Goal: Task Accomplishment & Management: Manage account settings

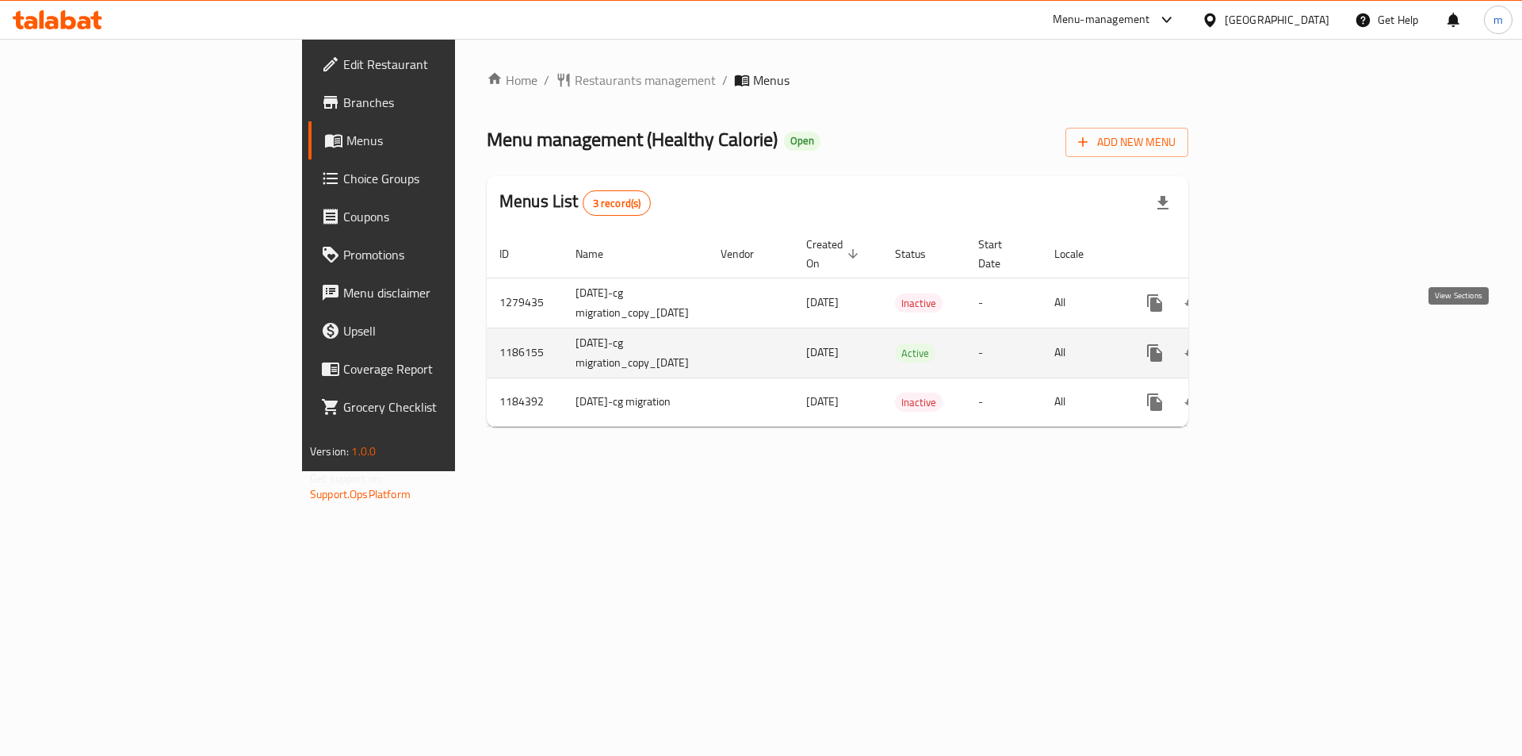
click at [1279, 343] on icon "enhanced table" at bounding box center [1269, 352] width 19 height 19
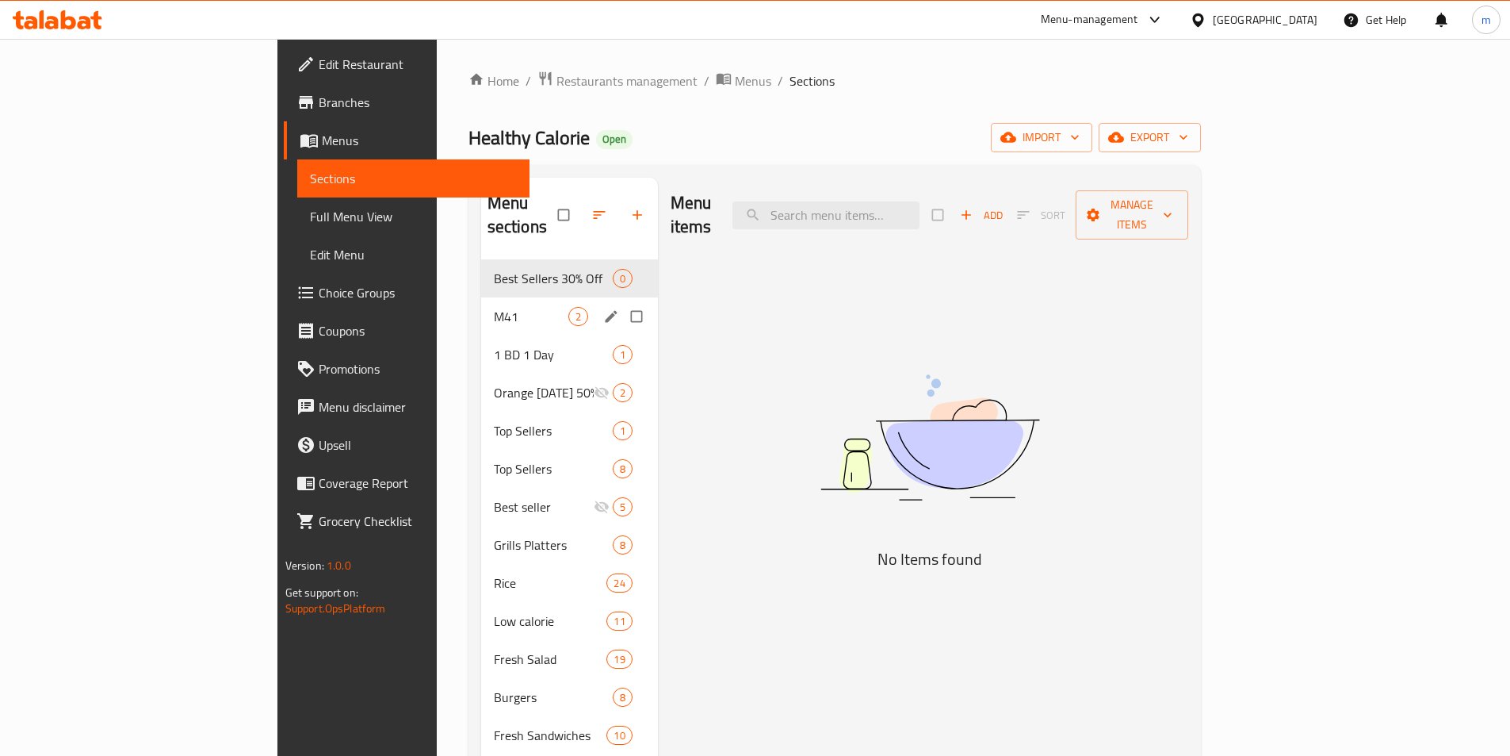
click at [481, 308] on div "M41 2" at bounding box center [569, 316] width 177 height 38
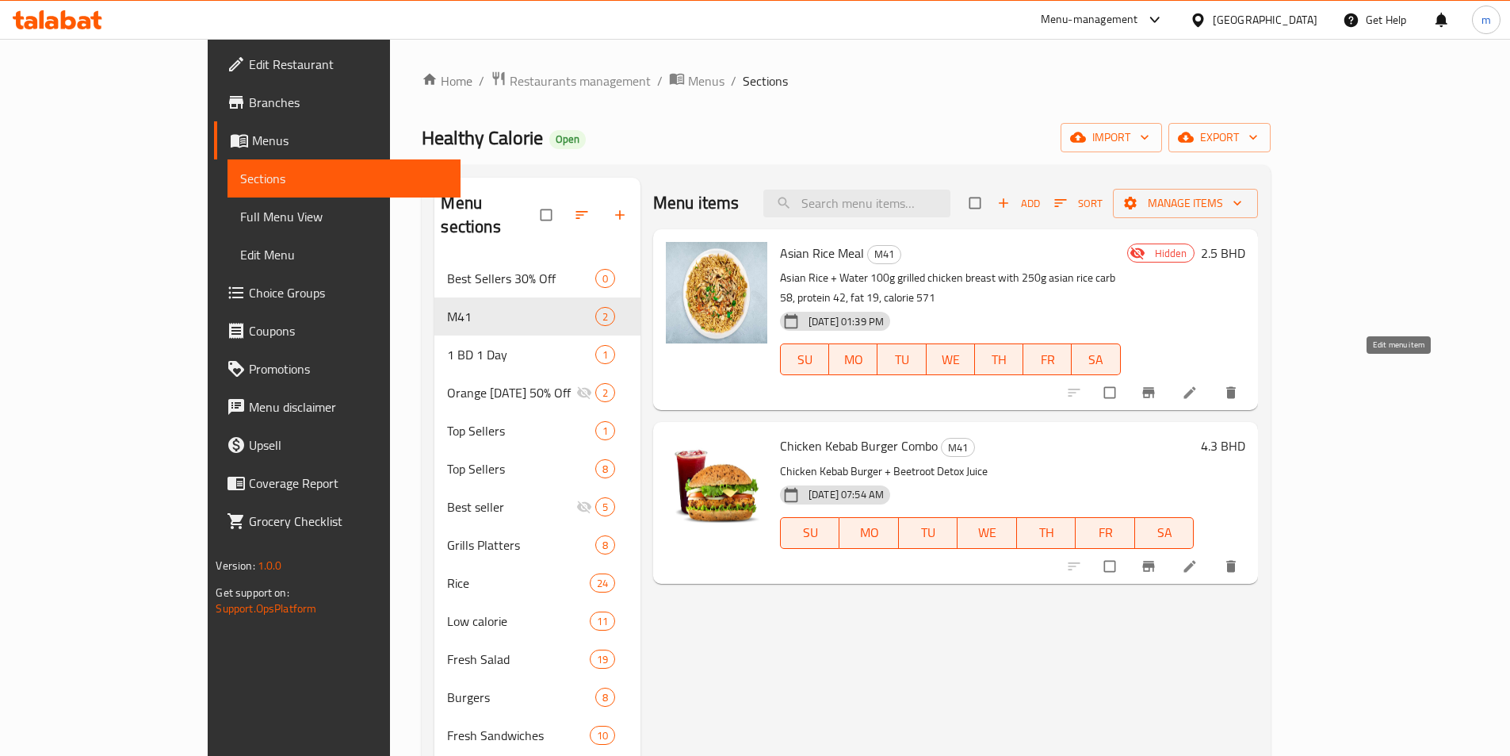
click at [1196, 387] on icon at bounding box center [1190, 393] width 12 height 12
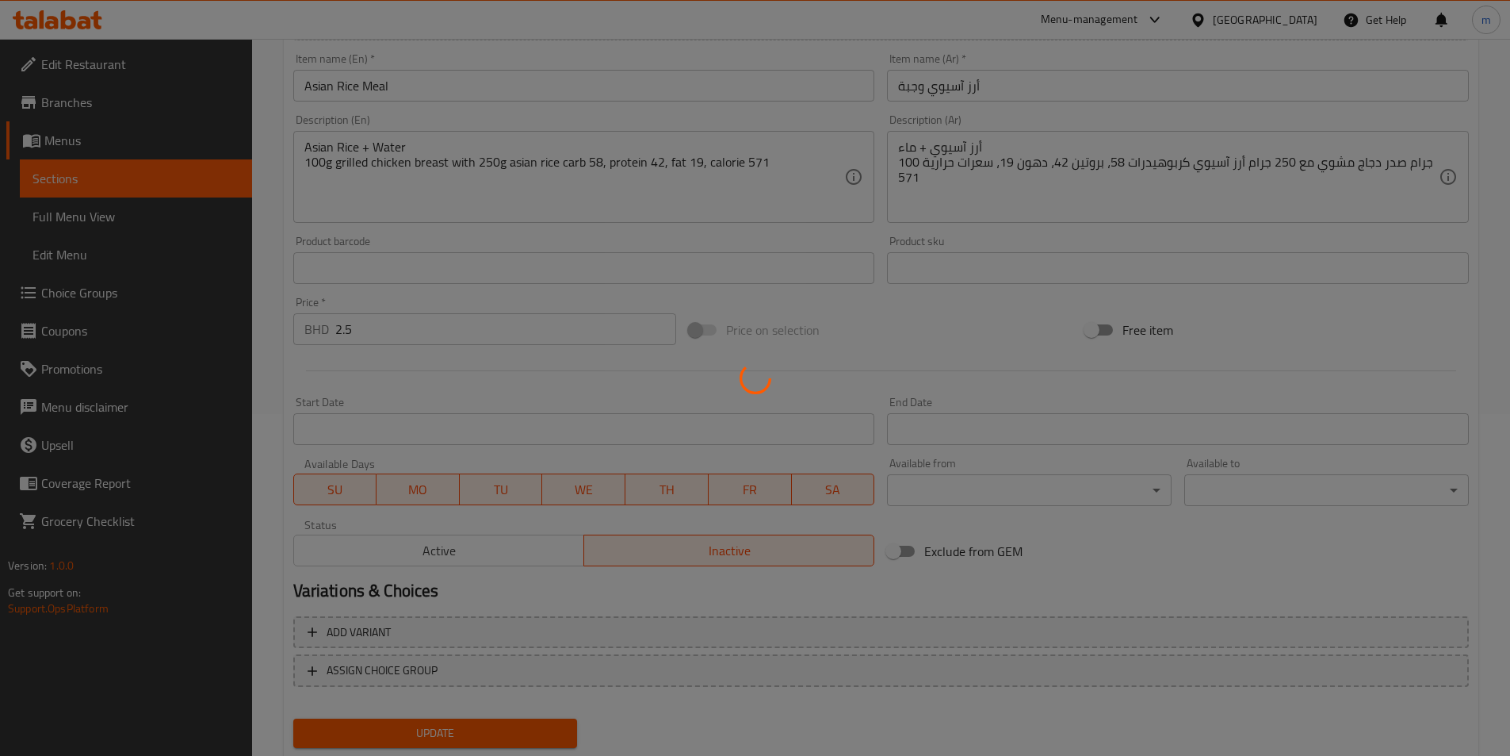
scroll to position [388, 0]
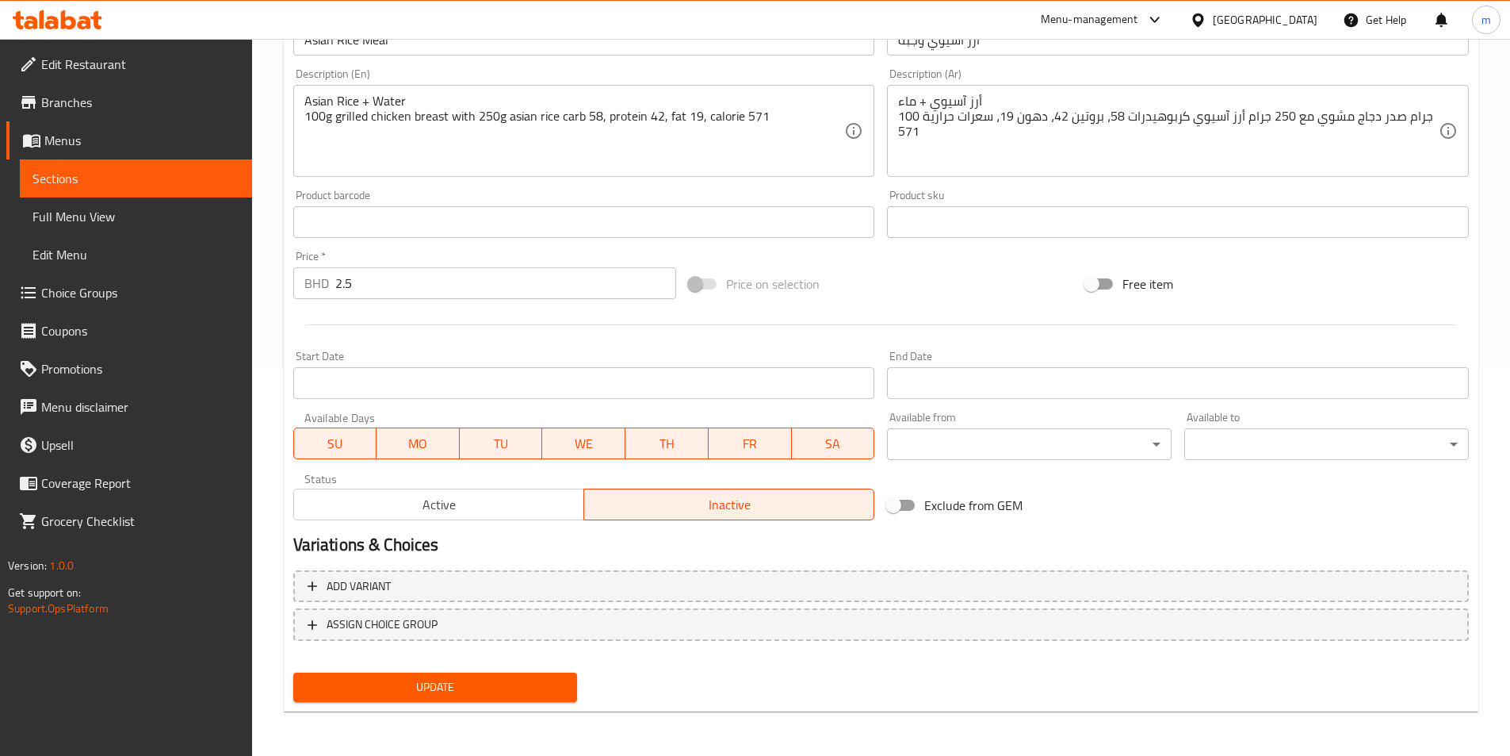
click at [71, 177] on span "Sections" at bounding box center [136, 178] width 207 height 19
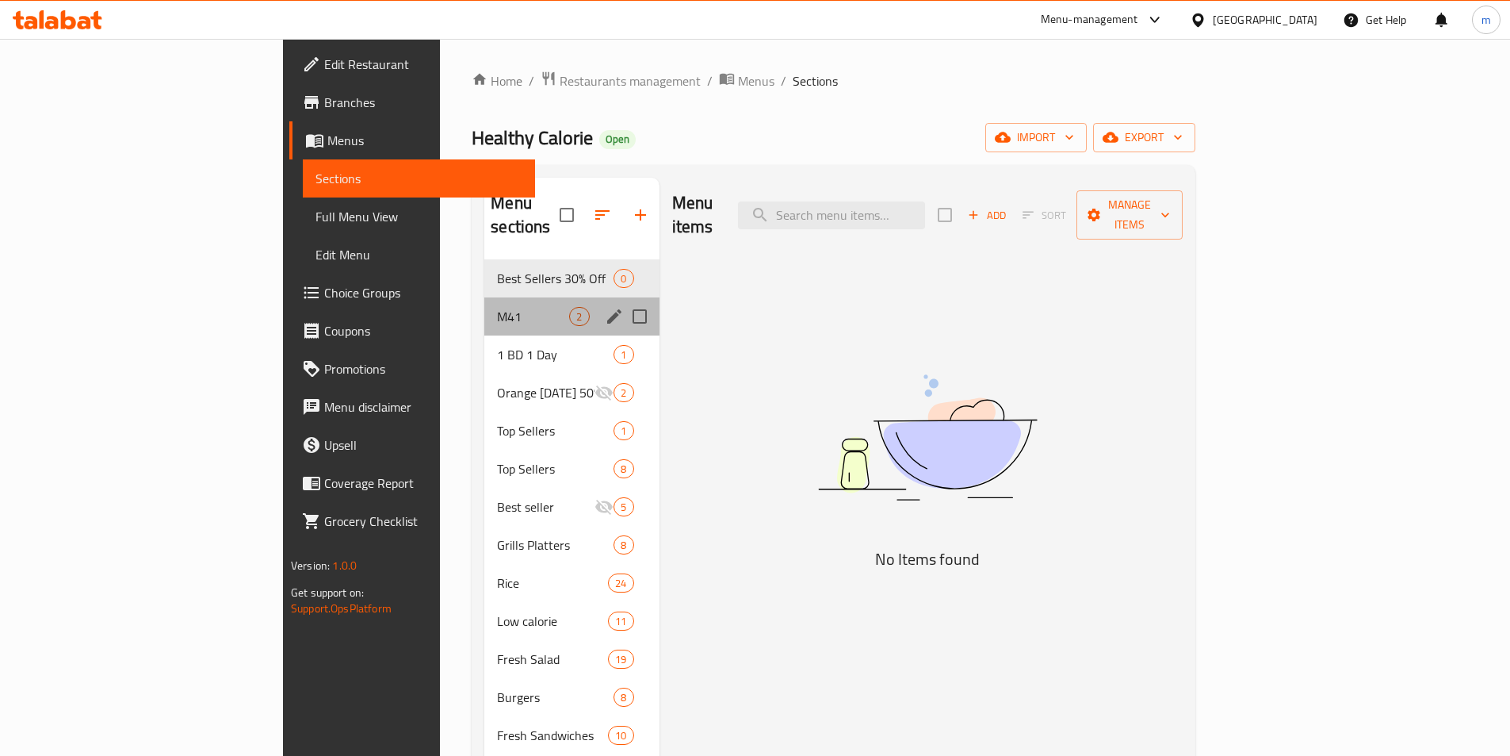
click at [484, 309] on div "M41 2" at bounding box center [571, 316] width 174 height 38
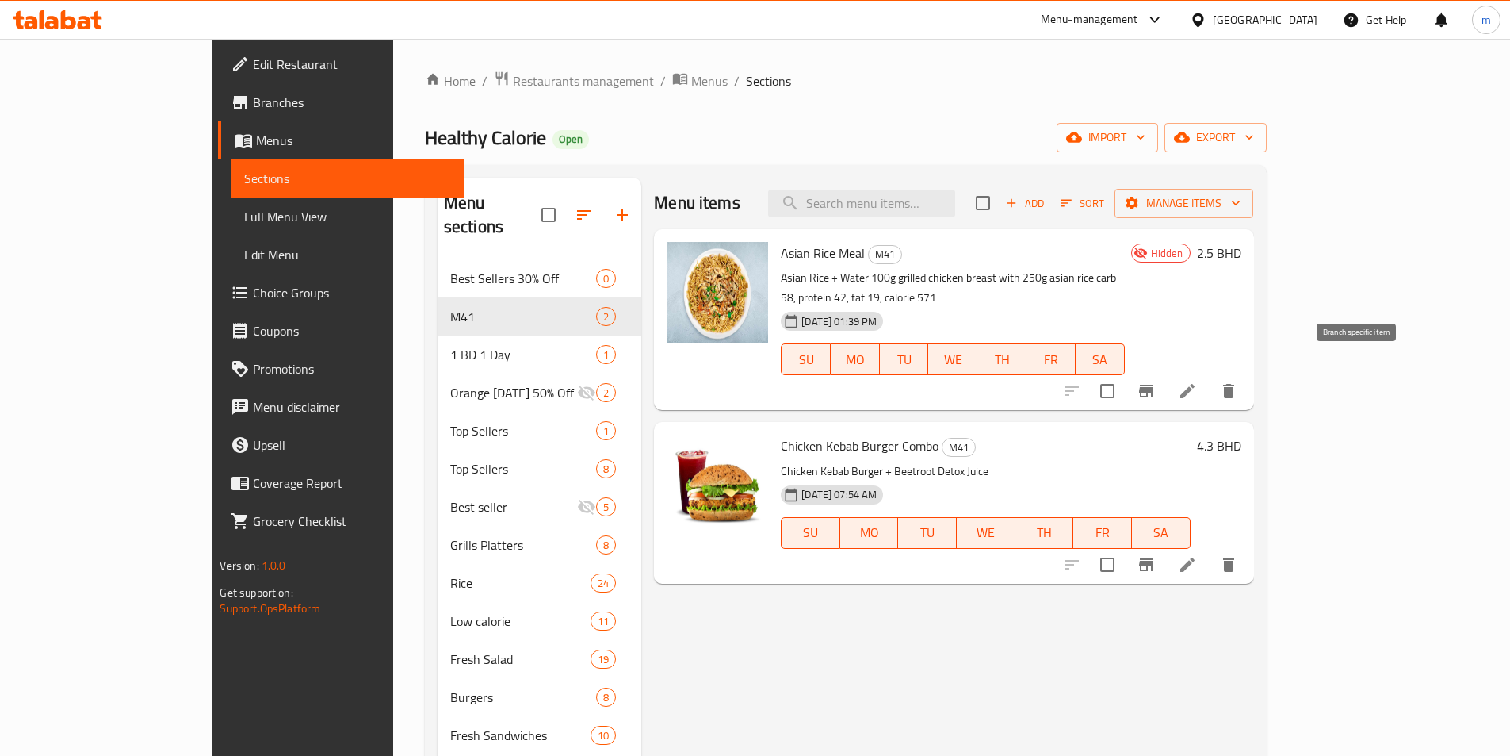
click at [1154, 385] on icon "Branch-specific-item" at bounding box center [1146, 391] width 14 height 13
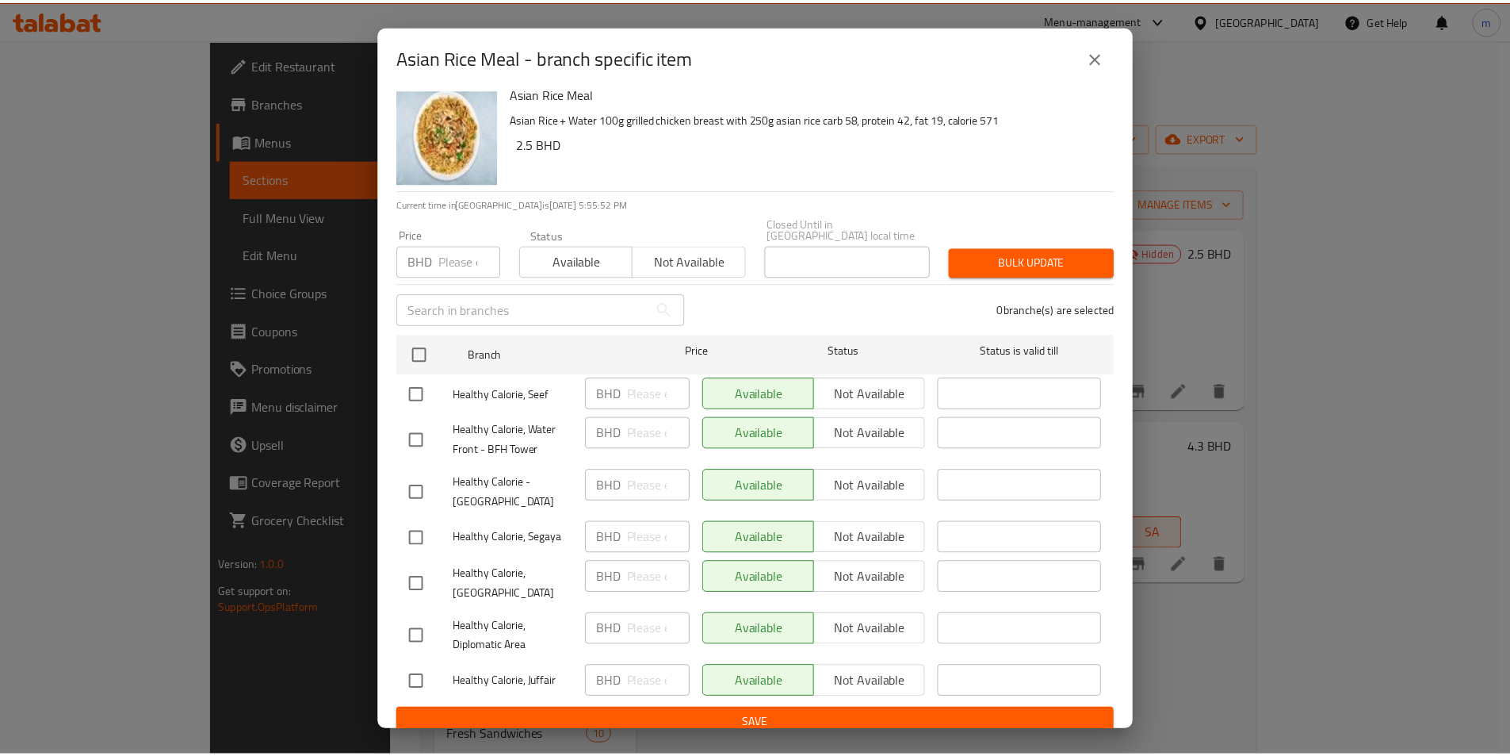
scroll to position [17, 0]
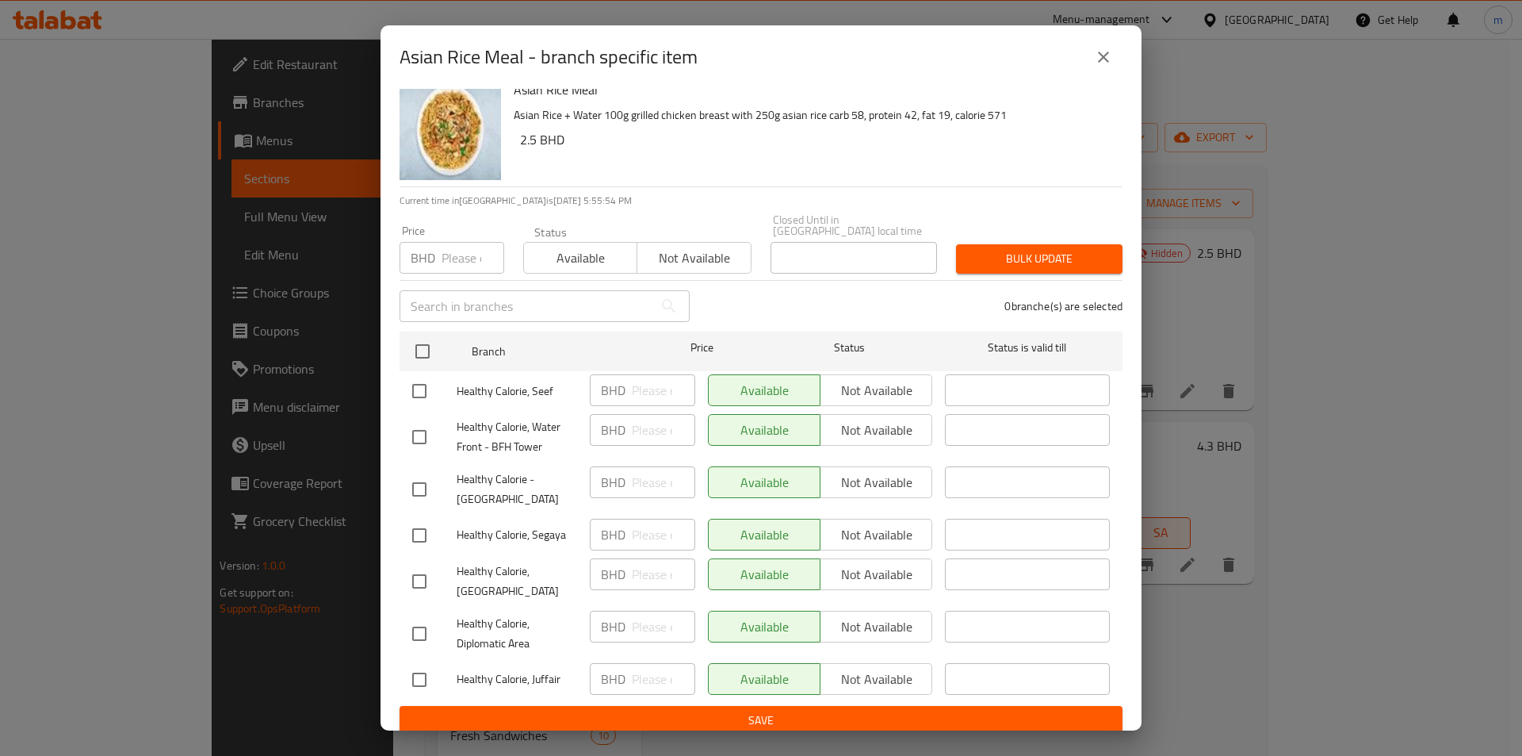
click at [1101, 54] on icon "close" at bounding box center [1103, 57] width 11 height 11
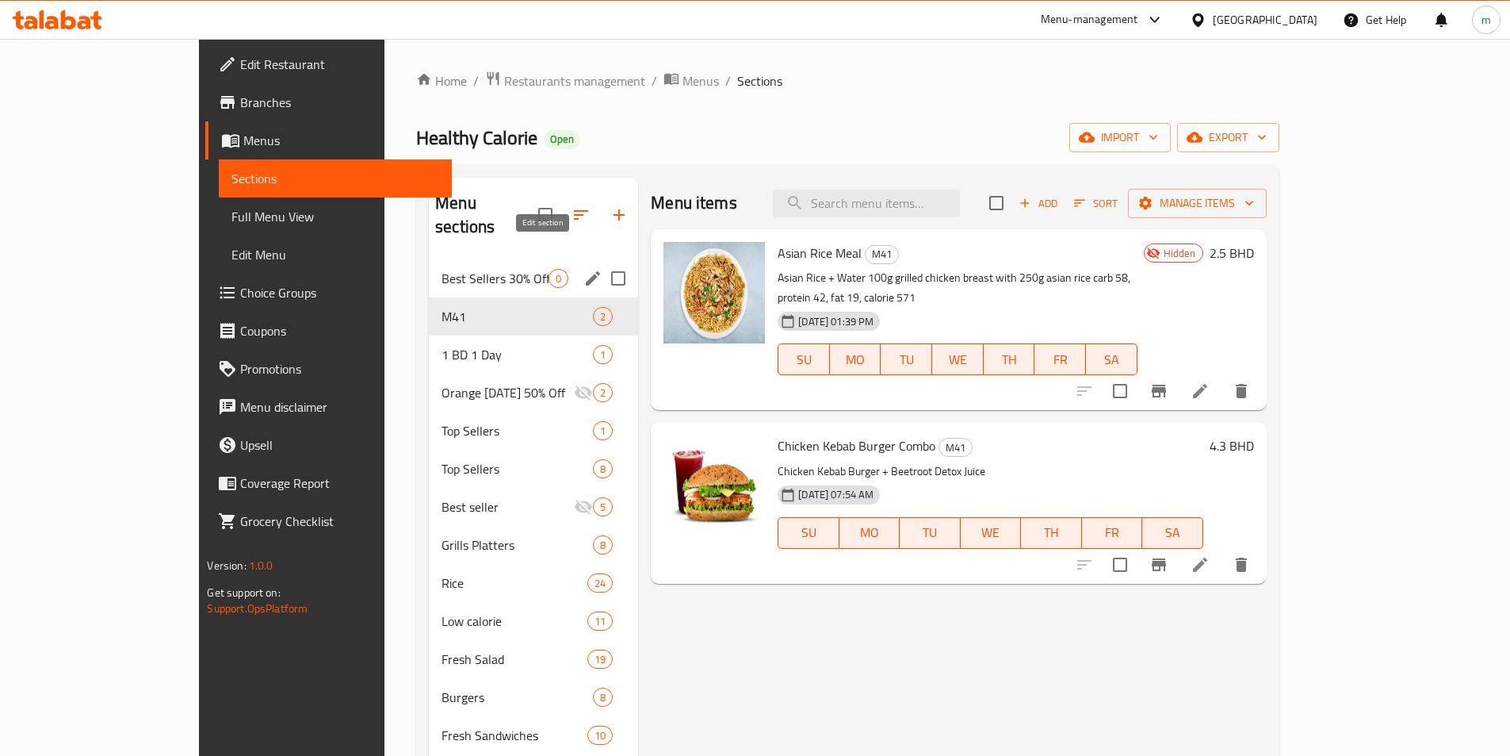
click at [584, 269] on icon "edit" at bounding box center [593, 278] width 19 height 19
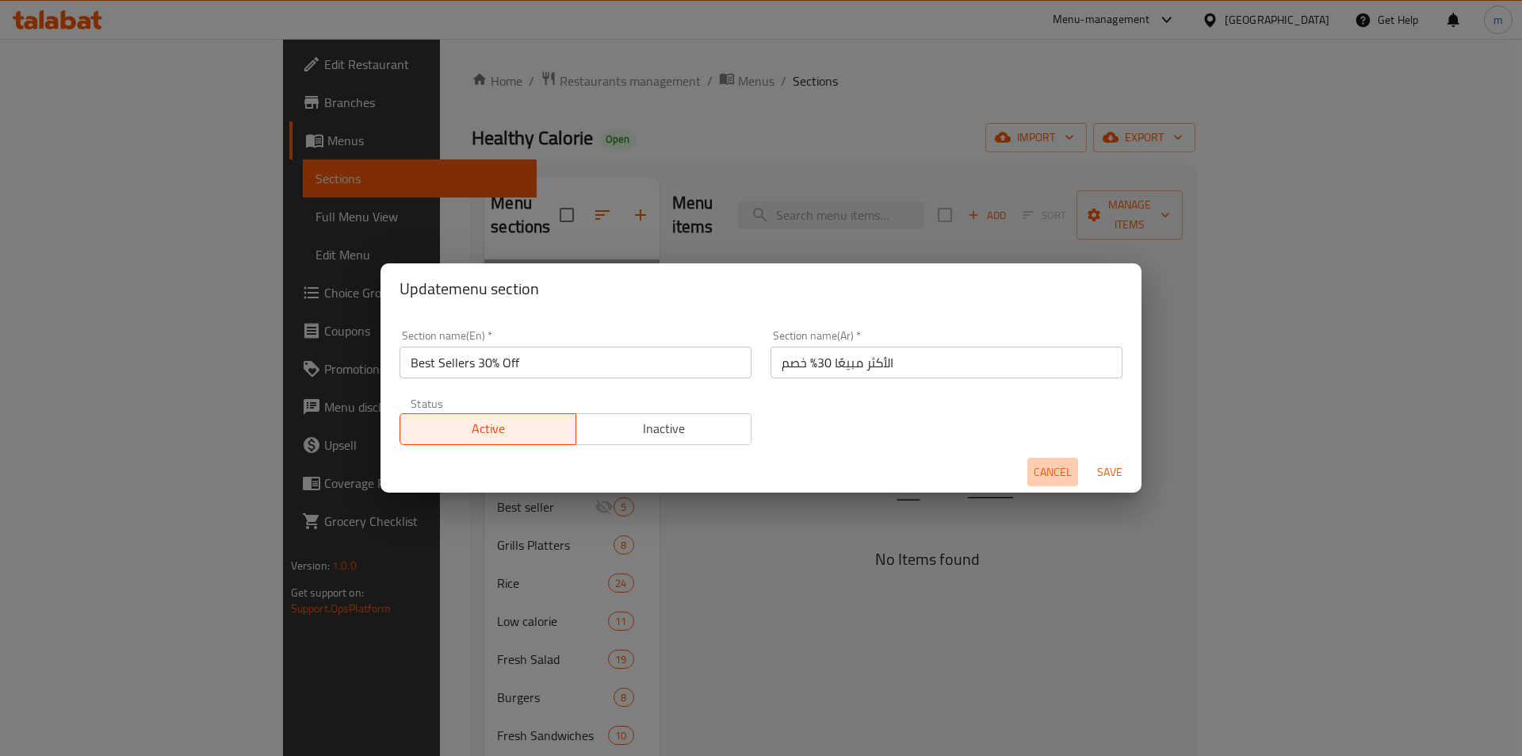
click at [1040, 470] on span "Cancel" at bounding box center [1053, 472] width 38 height 20
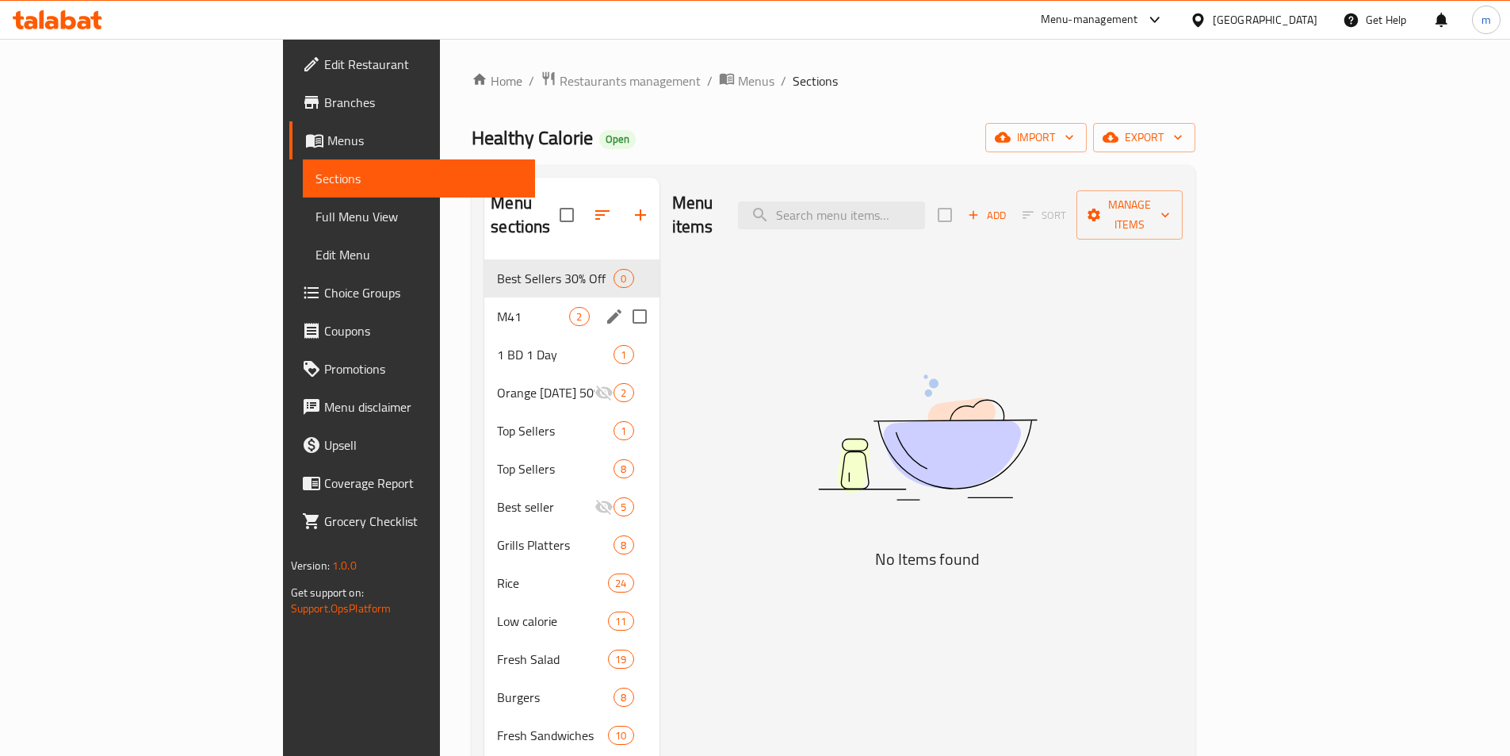
click at [484, 335] on div "1 BD 1 Day 1" at bounding box center [571, 354] width 174 height 38
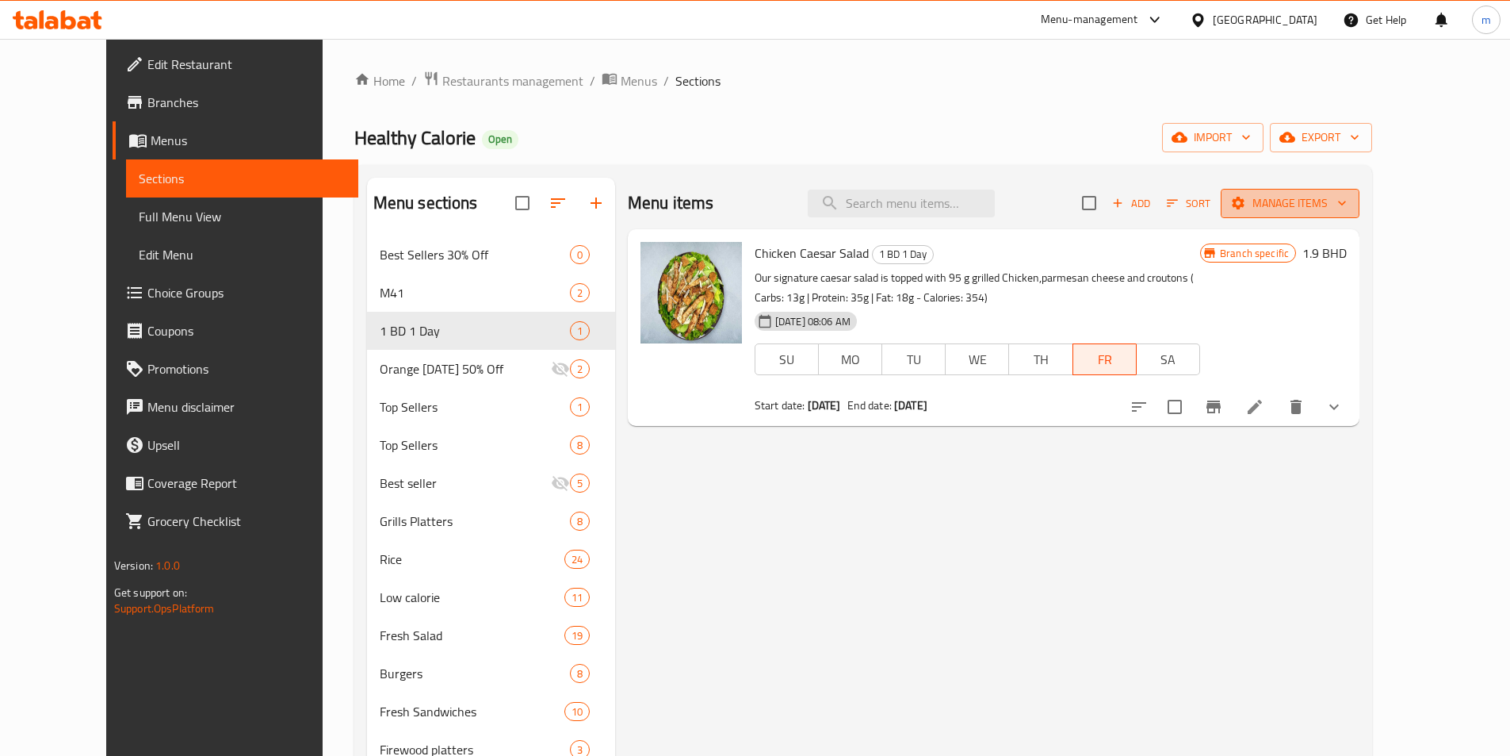
click at [1347, 202] on span "Manage items" at bounding box center [1290, 203] width 113 height 20
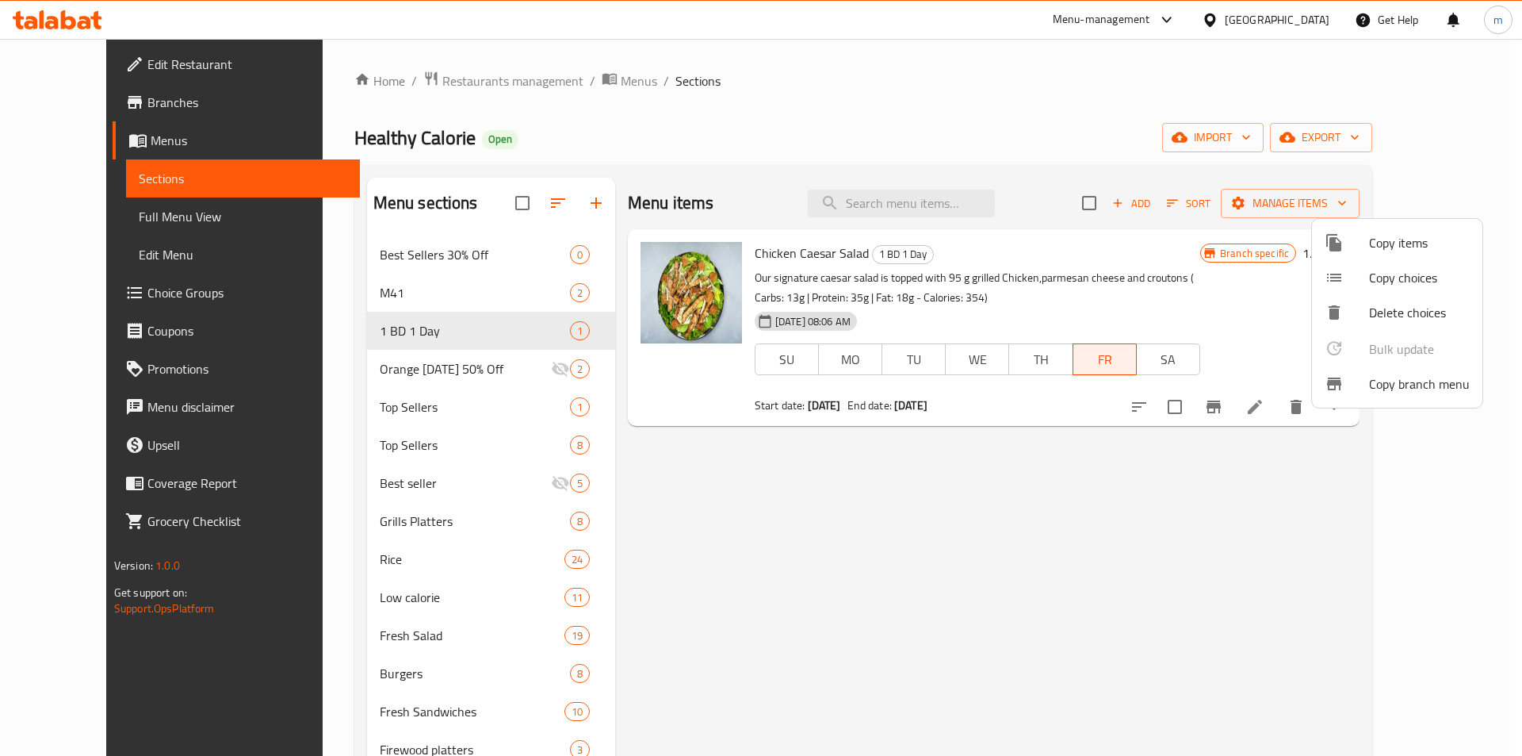
click at [1165, 511] on div at bounding box center [761, 378] width 1522 height 756
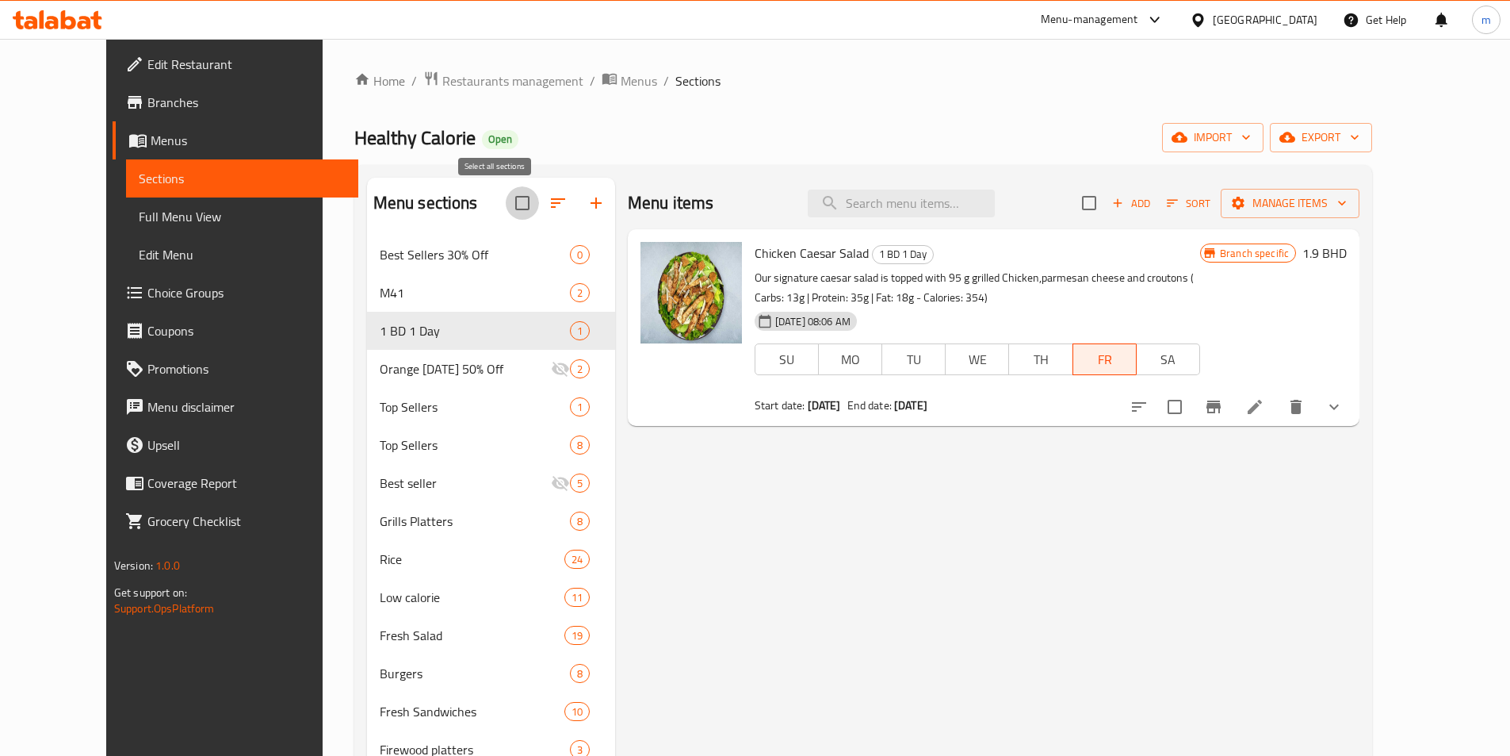
click at [506, 205] on input "checkbox" at bounding box center [522, 202] width 33 height 33
checkbox input "true"
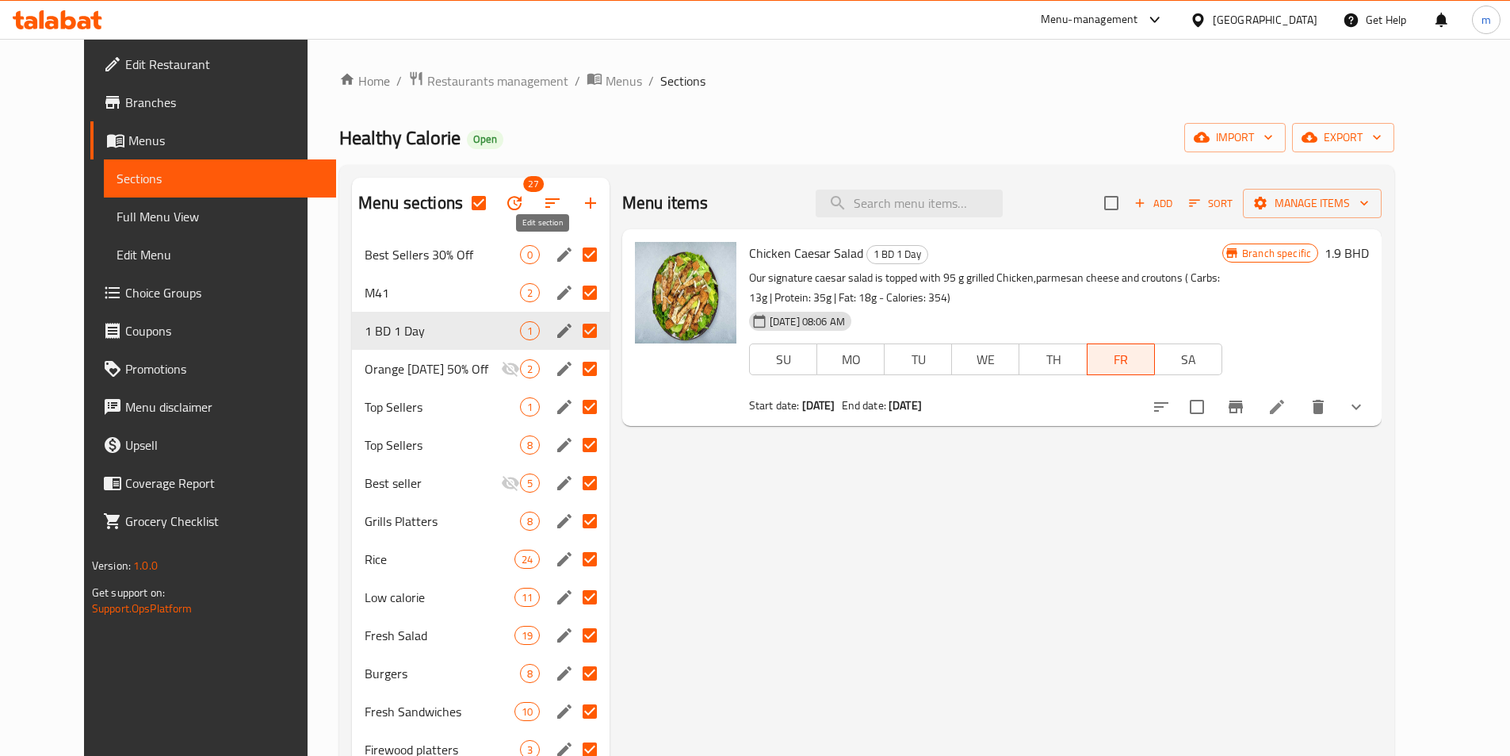
click at [555, 262] on icon "edit" at bounding box center [564, 254] width 19 height 19
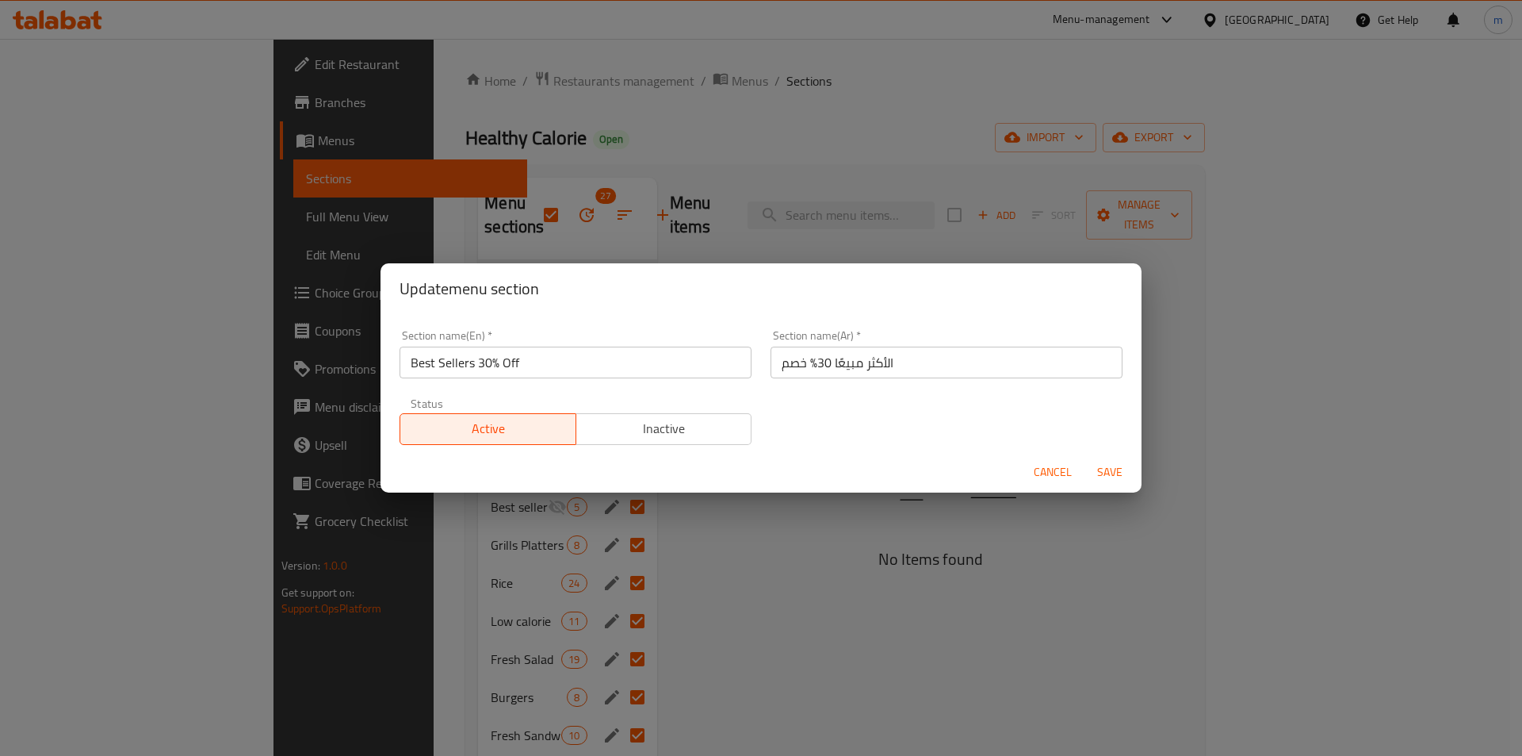
click at [723, 164] on div "Update menu section Section name(En)   * Best Sellers 30% Off Section name(En) …" at bounding box center [761, 378] width 1522 height 756
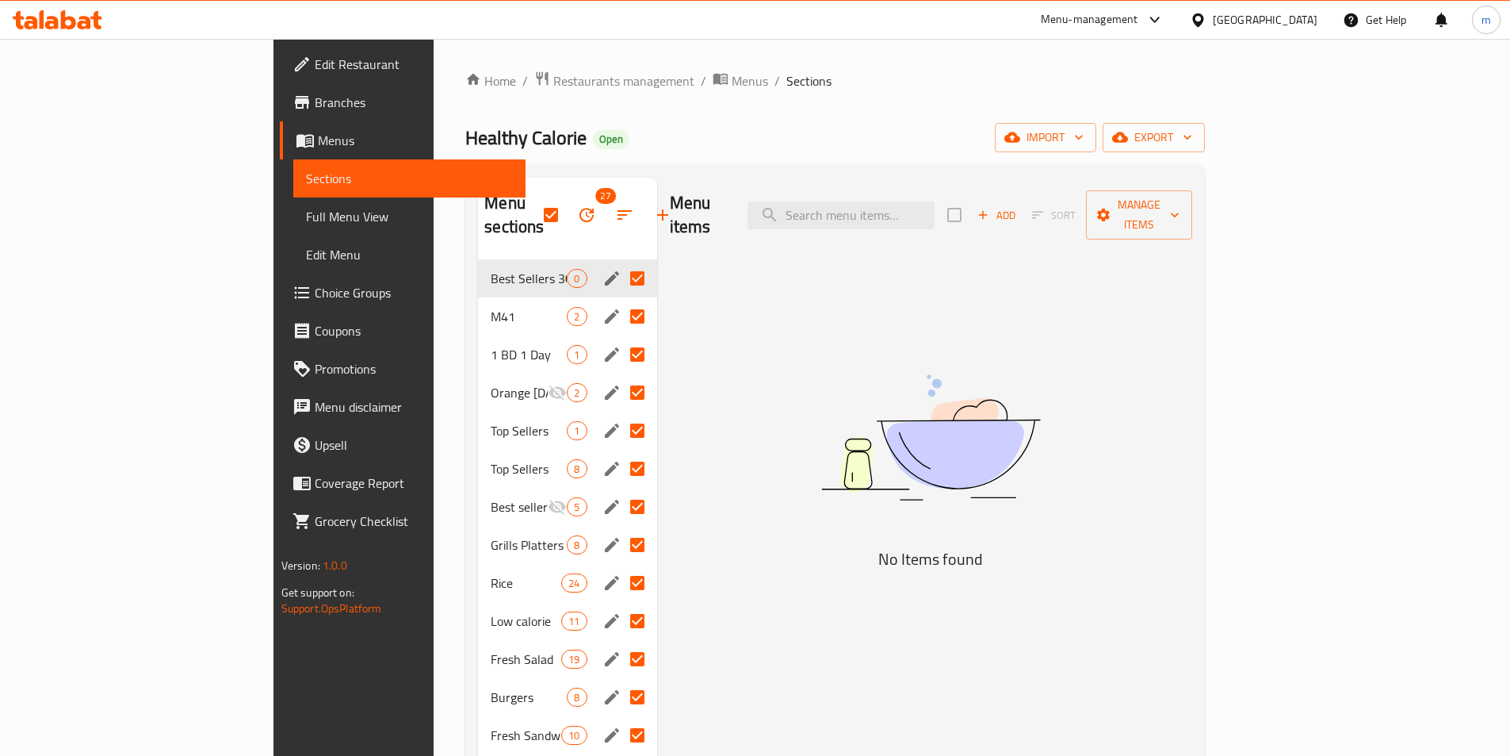
click at [306, 180] on span "Sections" at bounding box center [409, 178] width 207 height 19
click at [293, 200] on link "Full Menu View" at bounding box center [409, 216] width 232 height 38
click at [306, 216] on span "Full Menu View" at bounding box center [409, 216] width 207 height 19
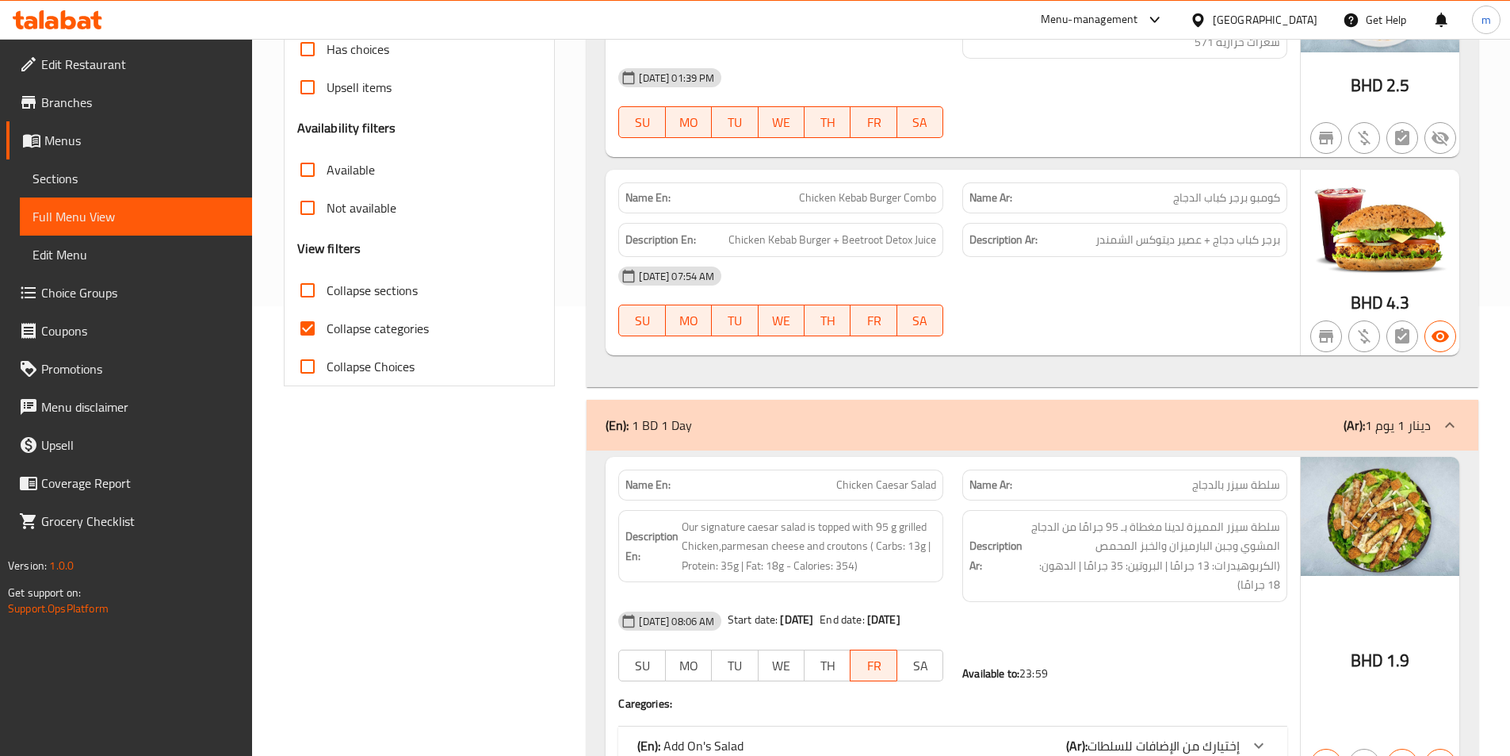
scroll to position [476, 0]
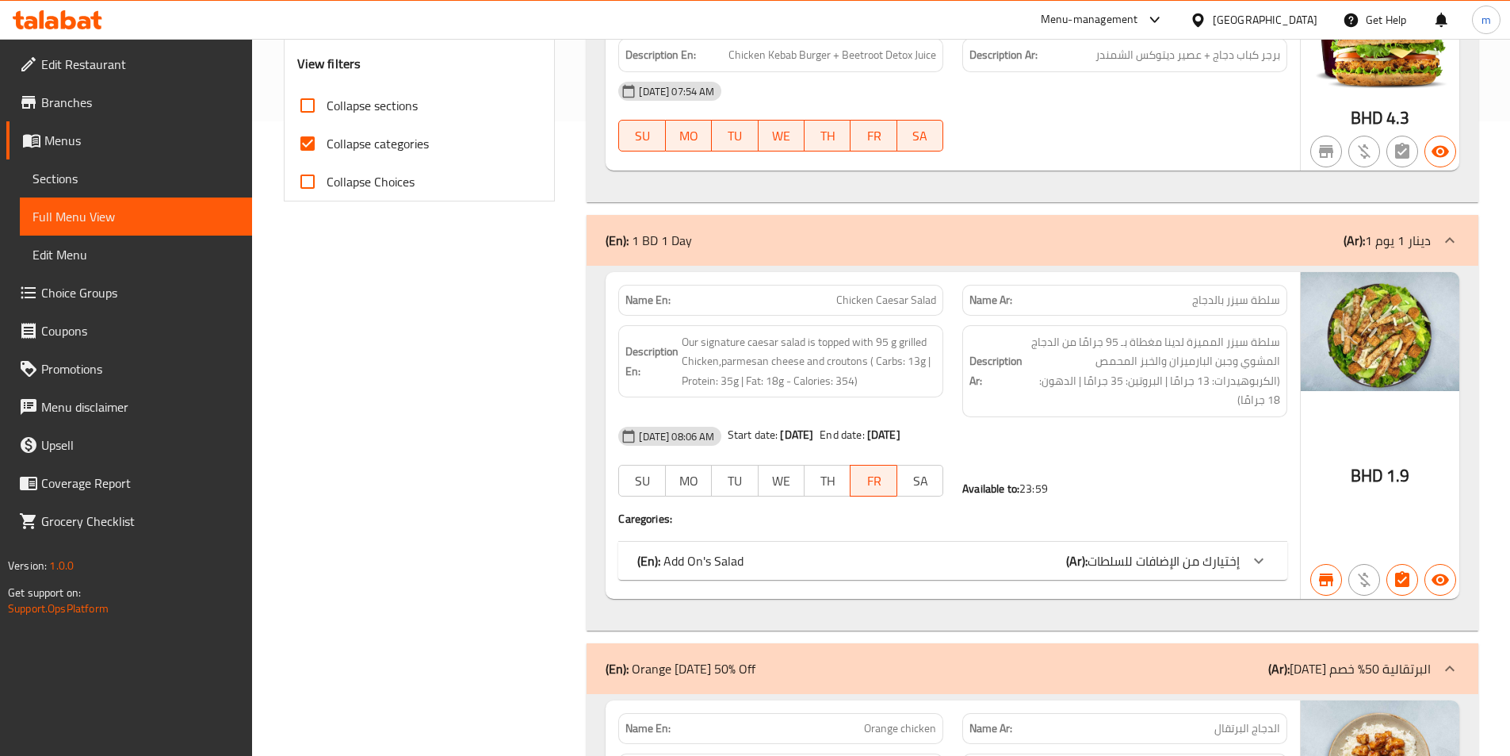
click at [77, 178] on span "Sections" at bounding box center [136, 178] width 207 height 19
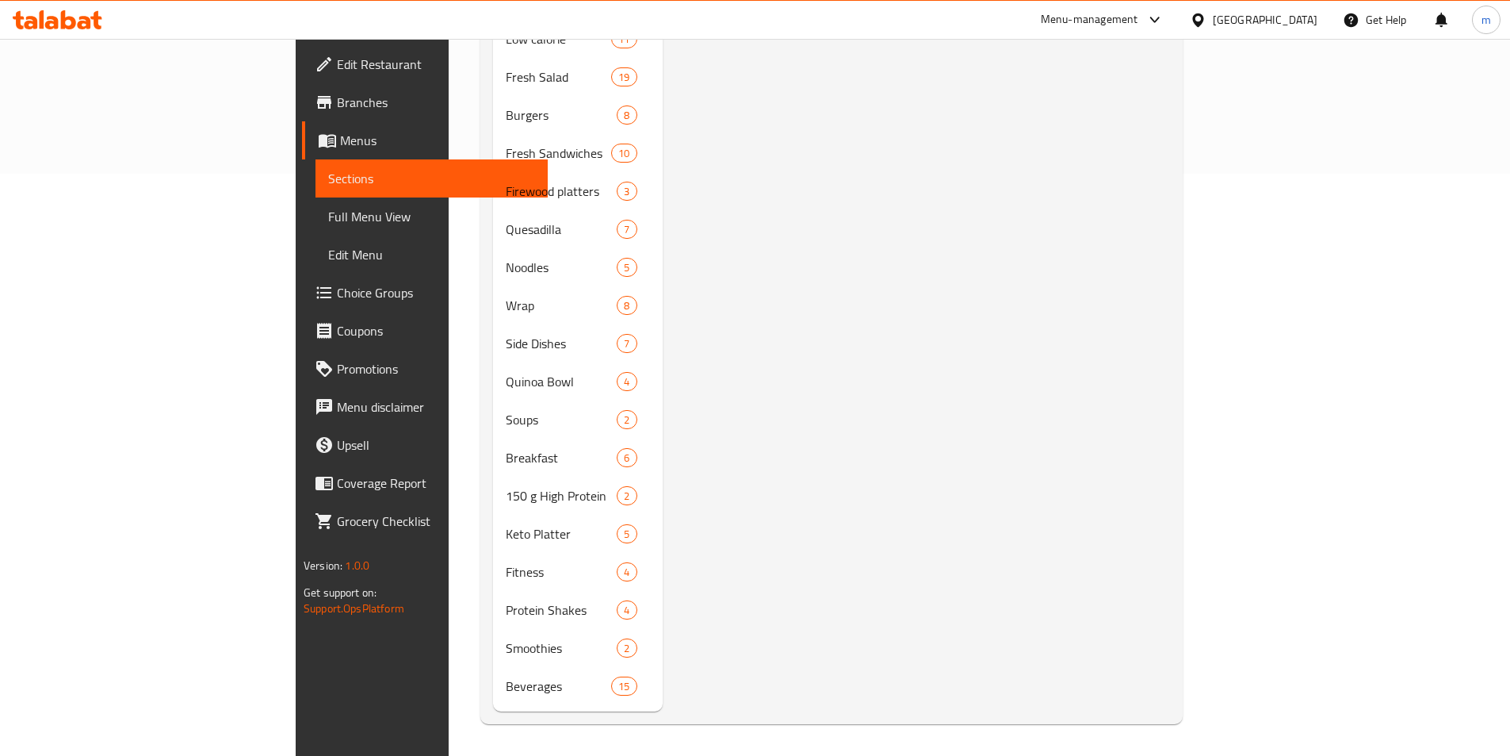
scroll to position [222, 0]
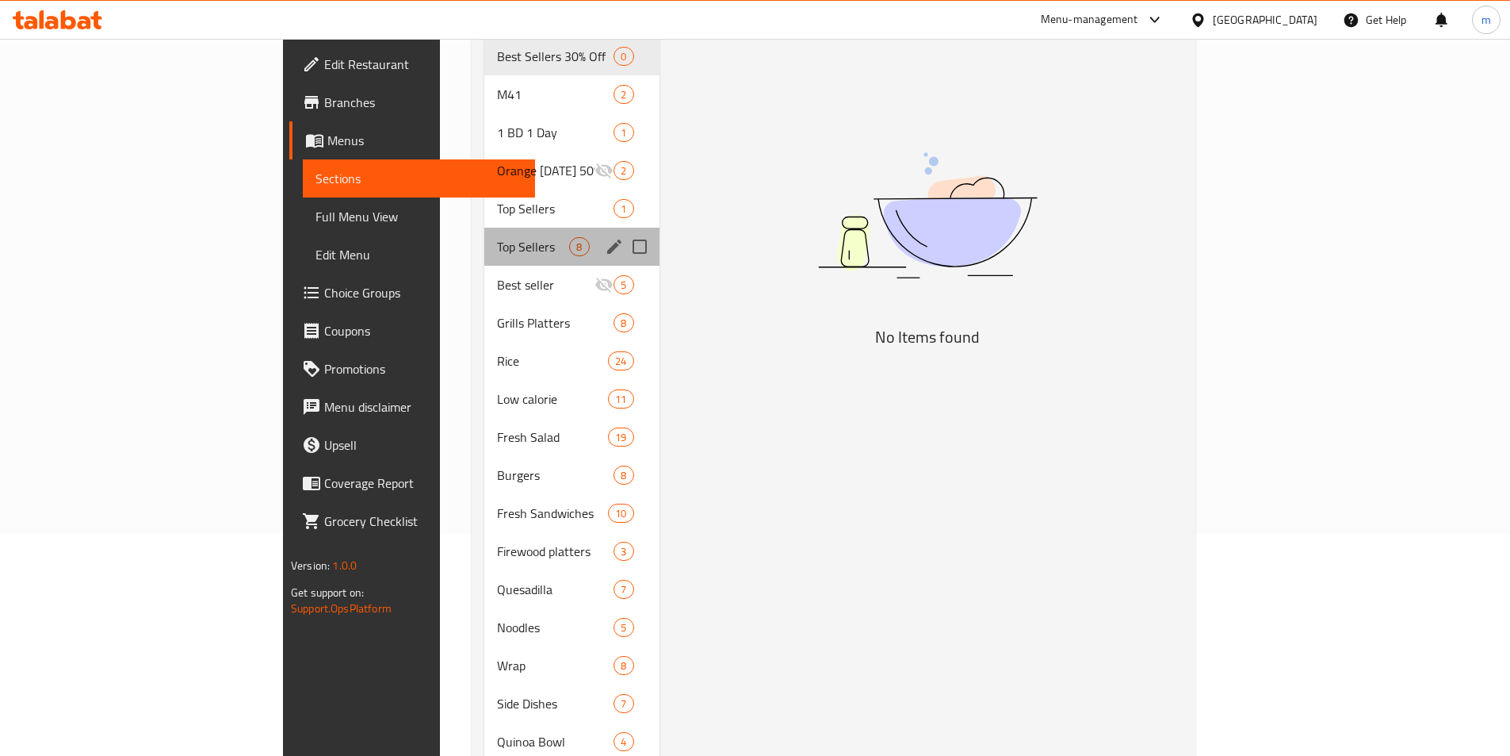
click at [484, 232] on div "Top Sellers 8" at bounding box center [571, 247] width 174 height 38
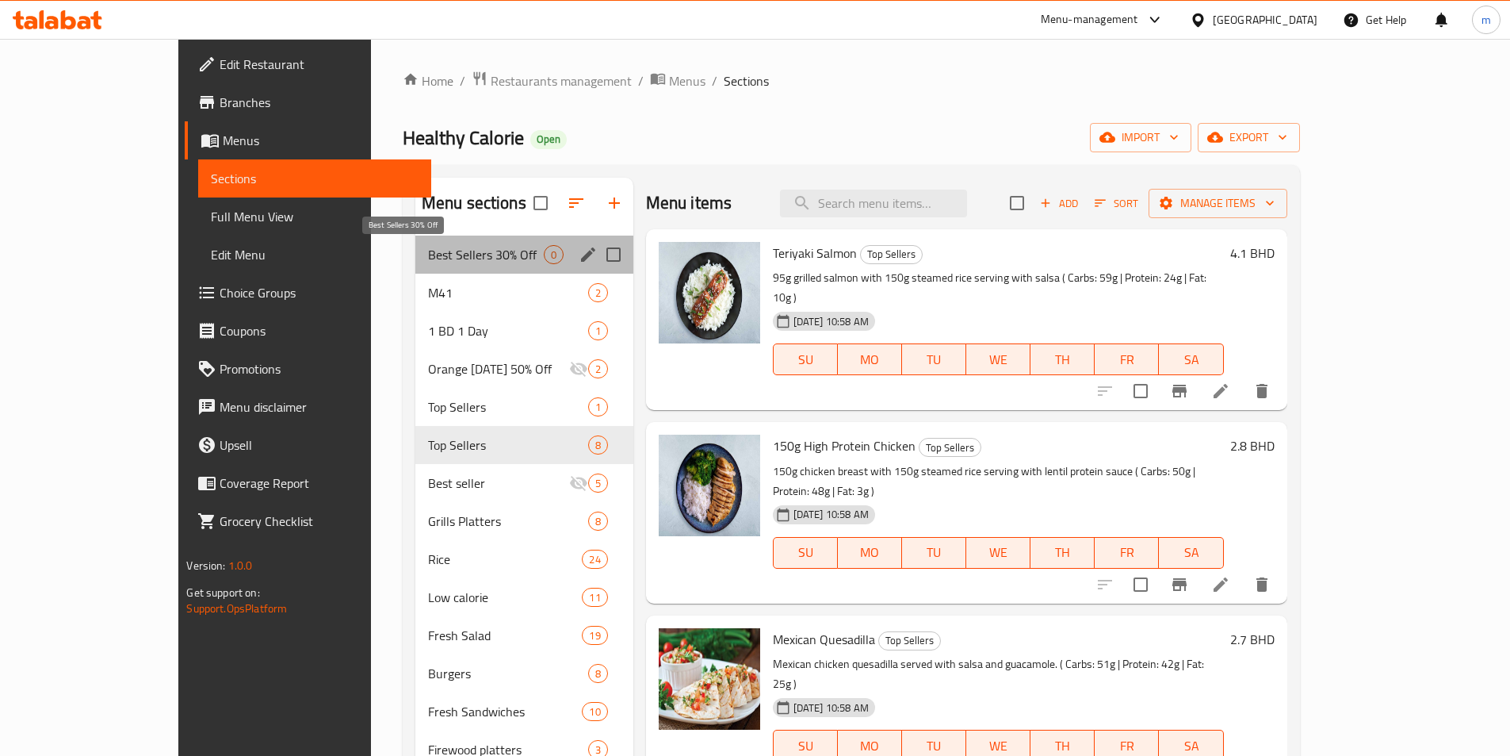
click at [428, 246] on span "Best Sellers 30% Off" at bounding box center [486, 254] width 116 height 19
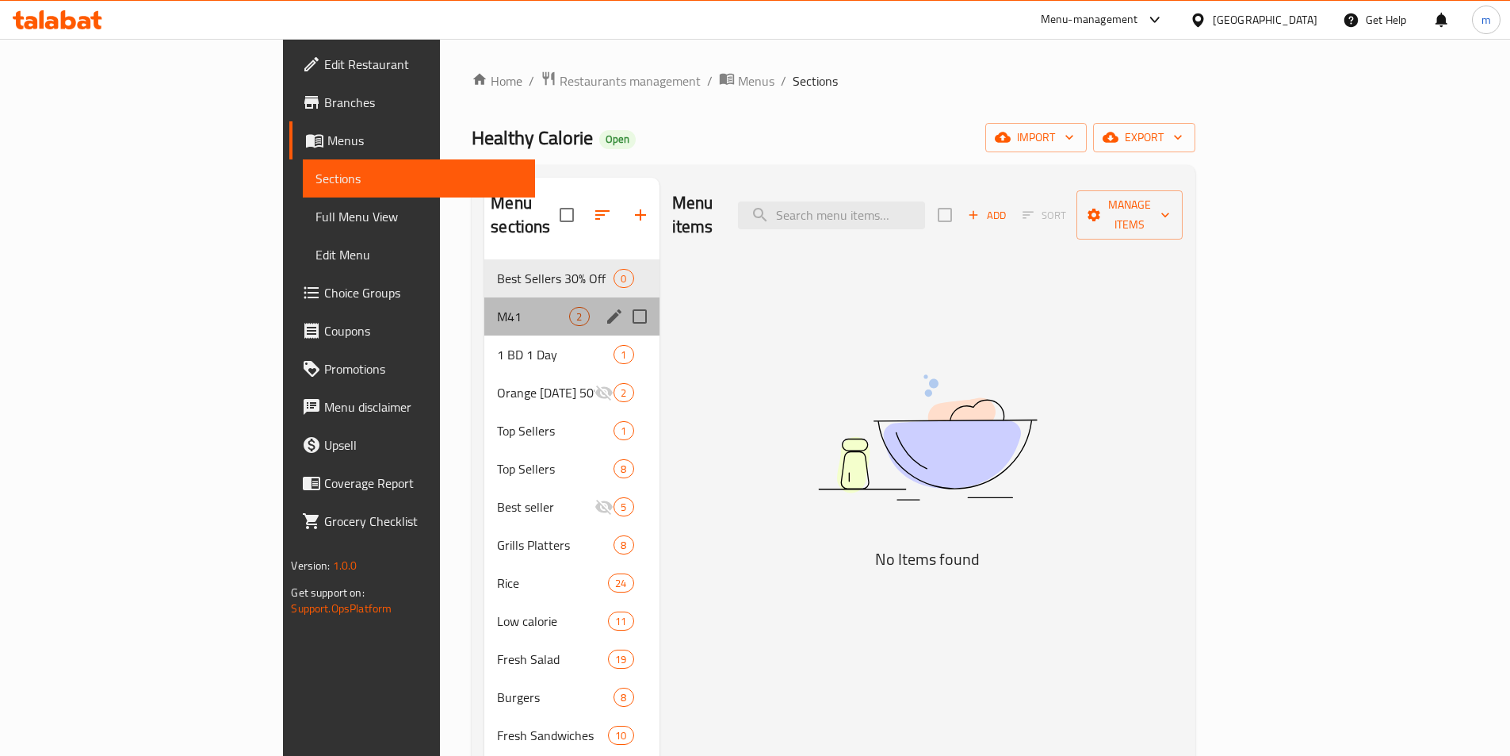
click at [484, 297] on div "M41 2" at bounding box center [571, 316] width 174 height 38
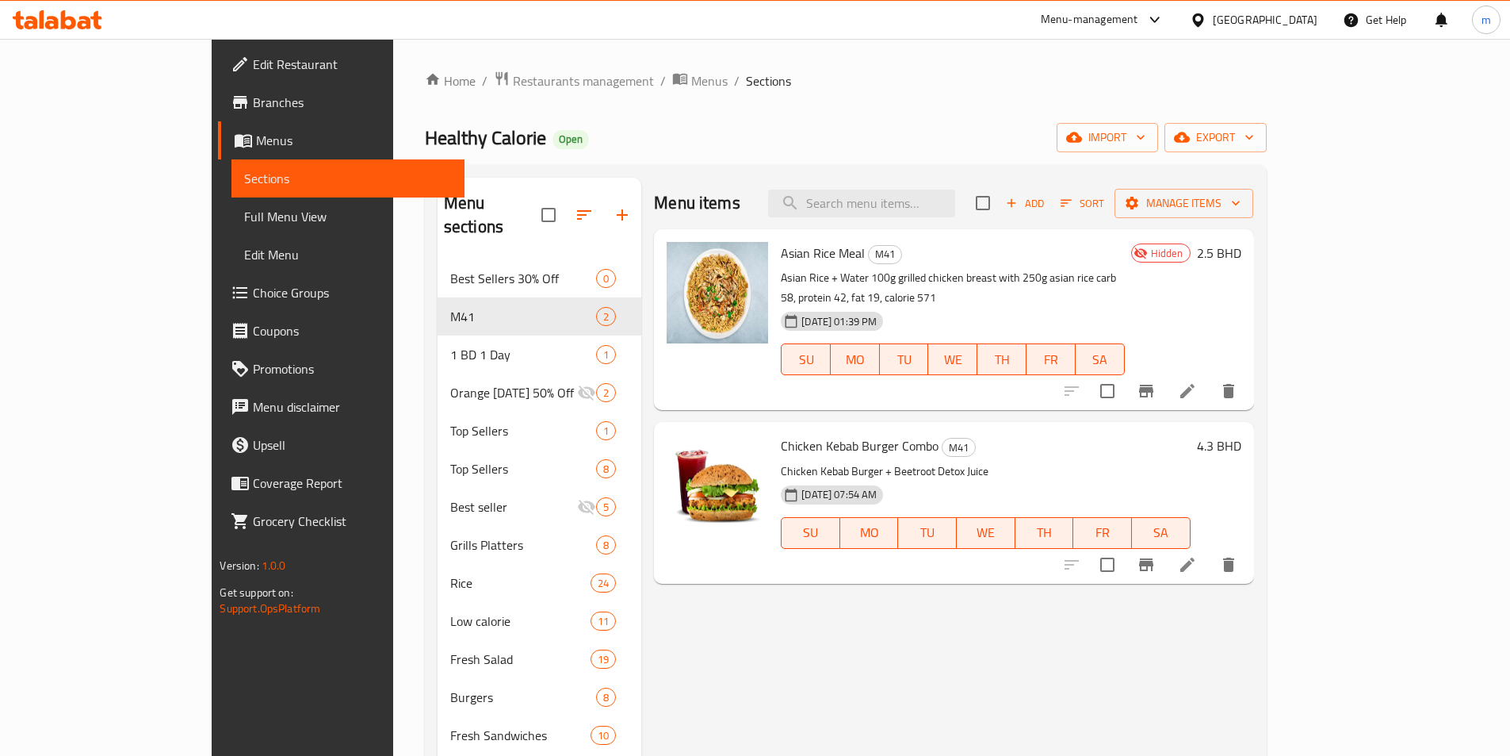
click at [782, 258] on span "Asian Rice Meal" at bounding box center [823, 253] width 84 height 24
click at [802, 251] on span "Asian Rice Meal" at bounding box center [823, 253] width 84 height 24
copy span "Asian Rice Meal"
drag, startPoint x: 802, startPoint y: 251, endPoint x: 729, endPoint y: 254, distance: 73.8
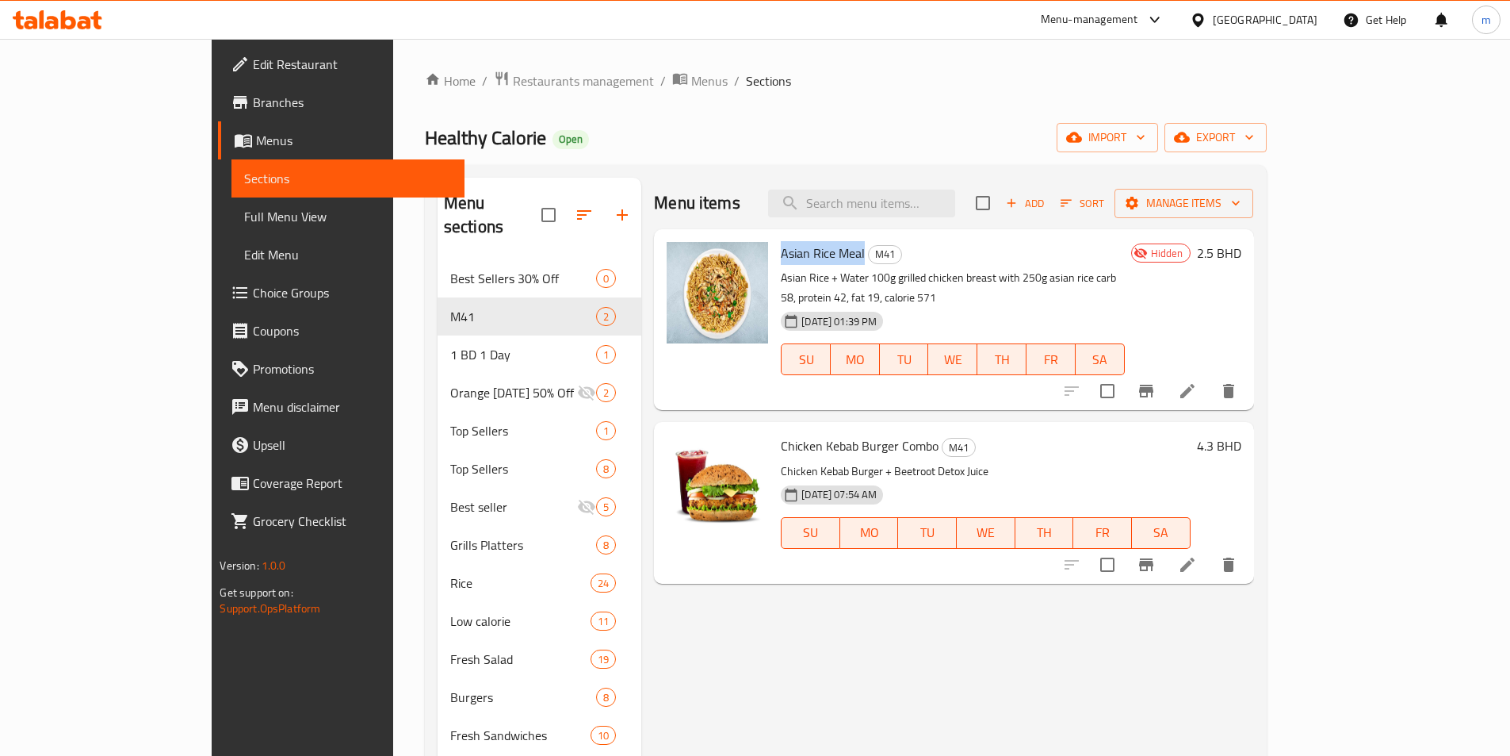
click at [781, 254] on span "Asian Rice Meal" at bounding box center [823, 253] width 84 height 24
click at [244, 213] on span "Full Menu View" at bounding box center [347, 216] width 207 height 19
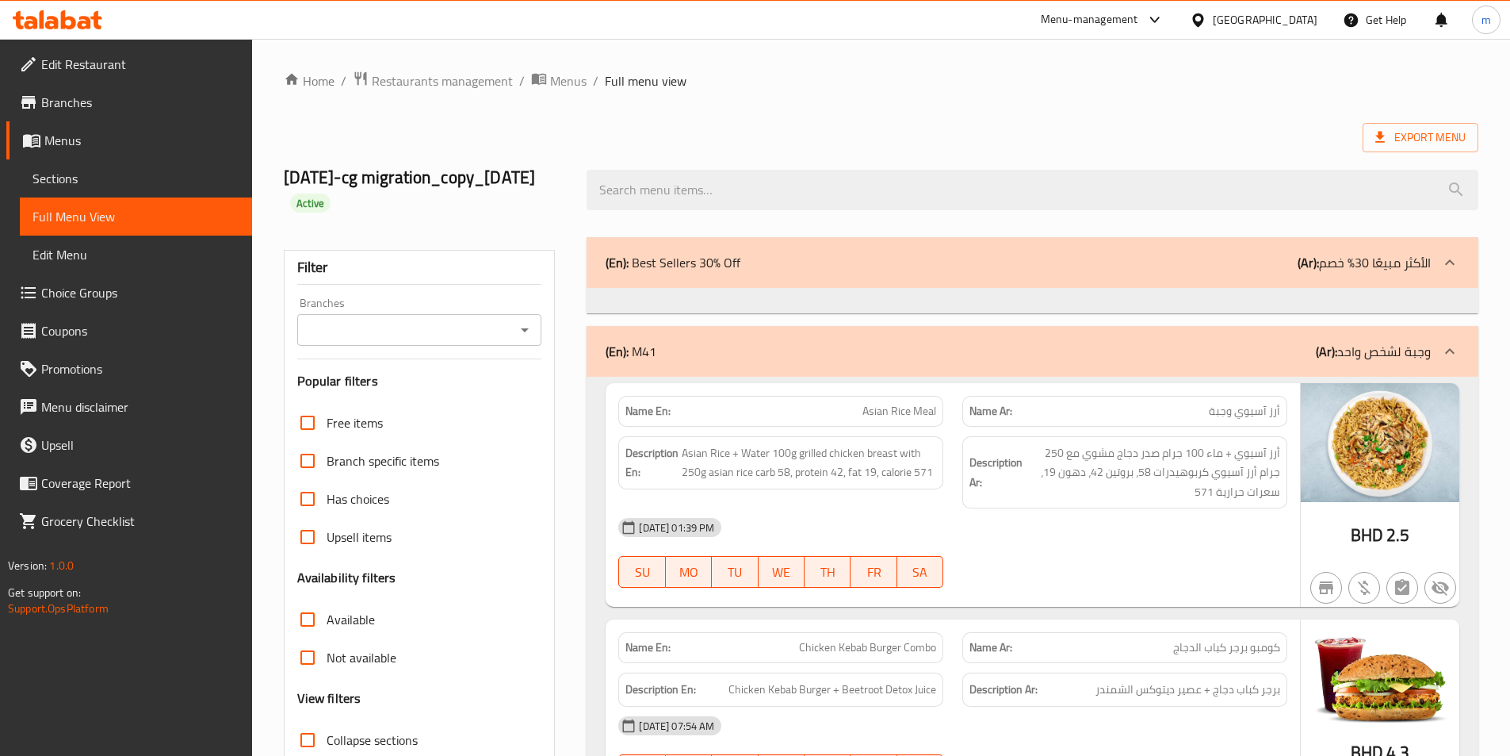
click at [903, 164] on div at bounding box center [1032, 189] width 911 height 59
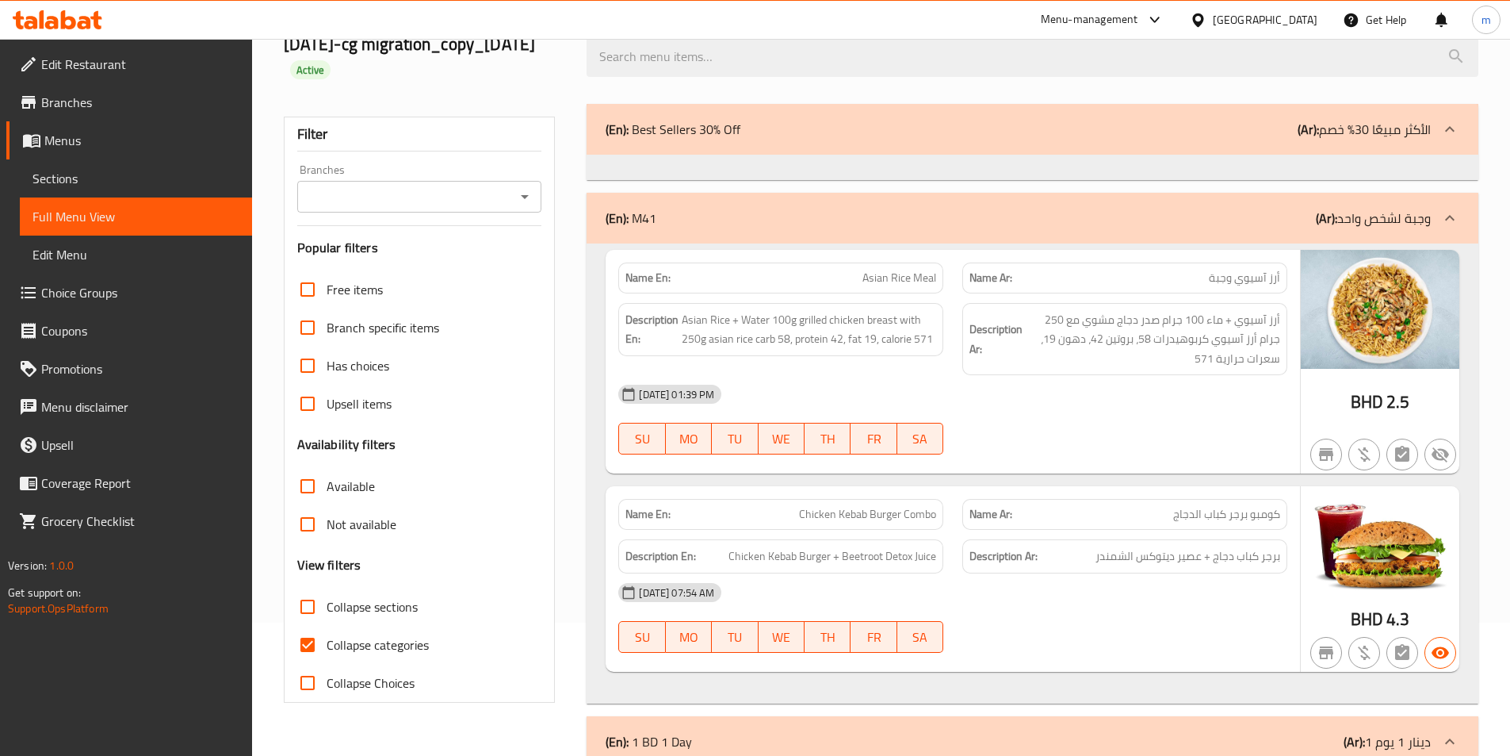
scroll to position [238, 0]
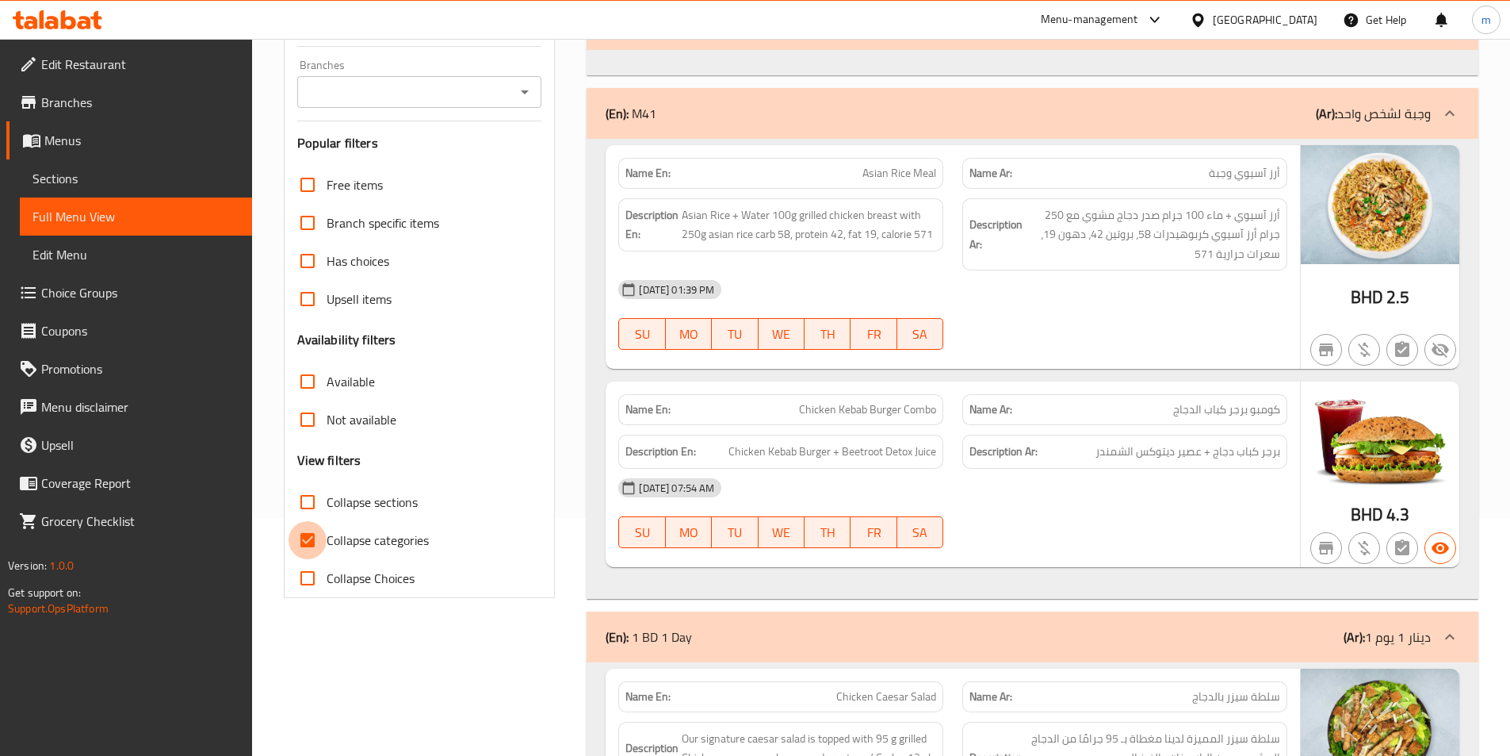
click at [315, 529] on input "Collapse categories" at bounding box center [308, 540] width 38 height 38
checkbox input "false"
